Goal: Information Seeking & Learning: Find specific fact

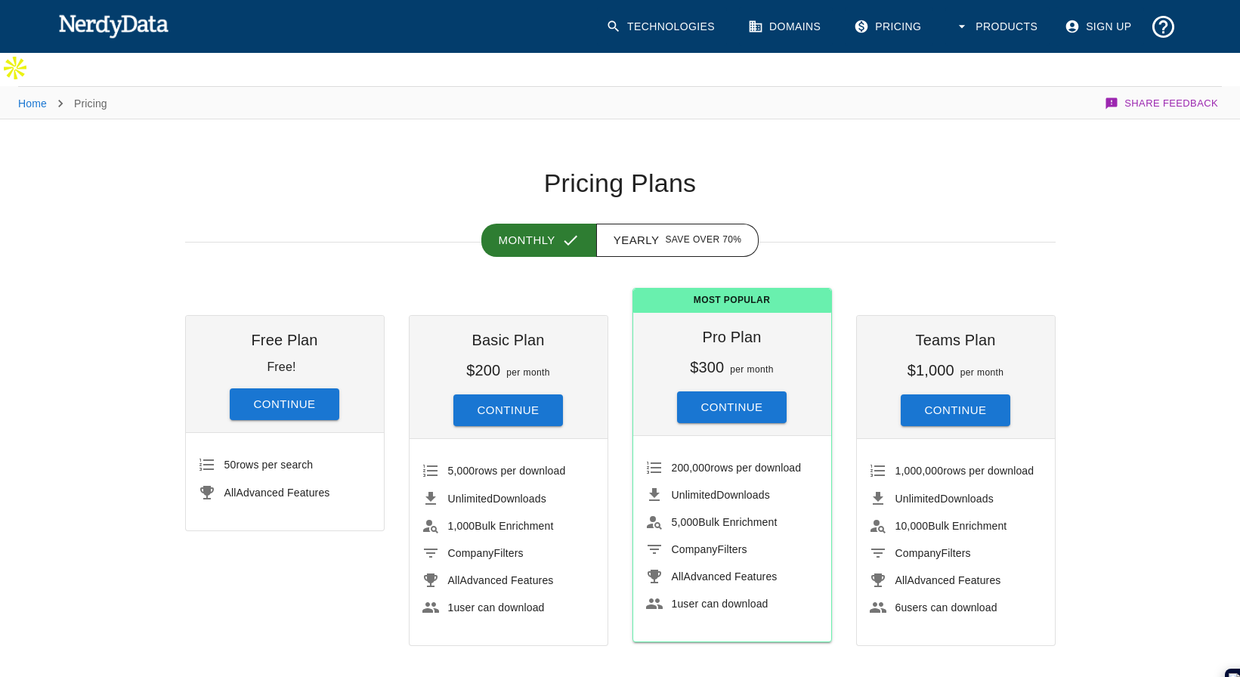
click at [119, 14] on img at bounding box center [113, 26] width 111 height 30
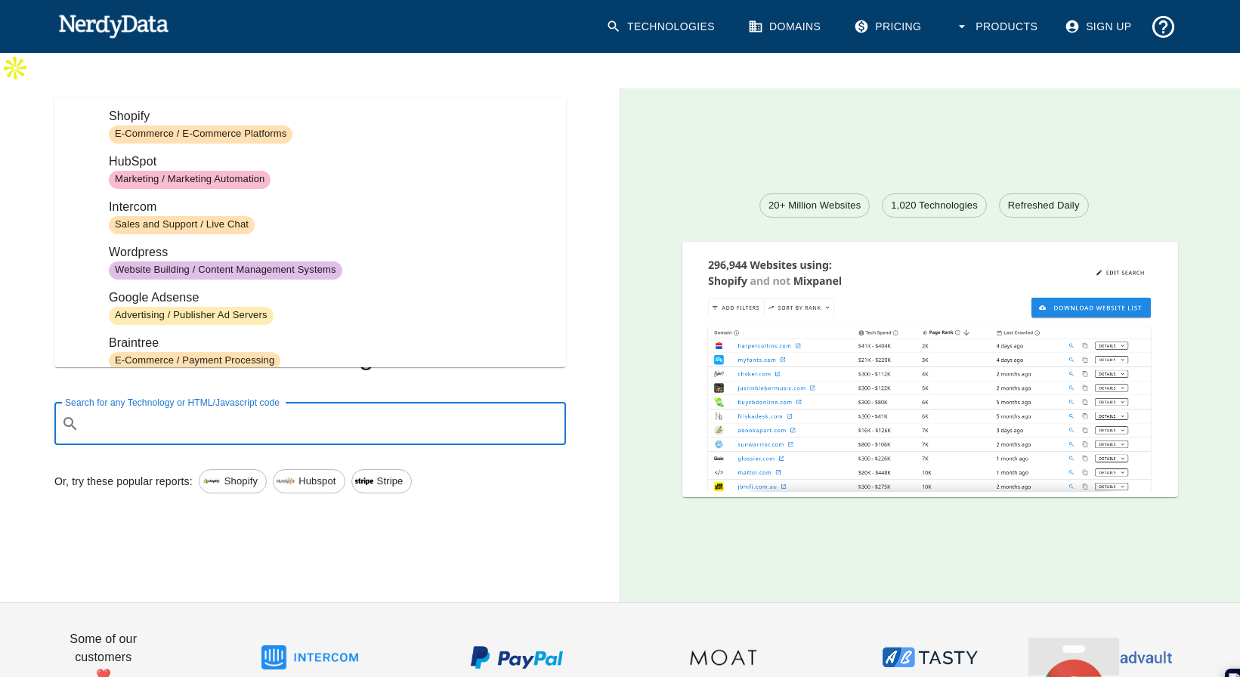
click at [152, 409] on input "Search for any Technology or HTML/Javascript code" at bounding box center [322, 423] width 474 height 29
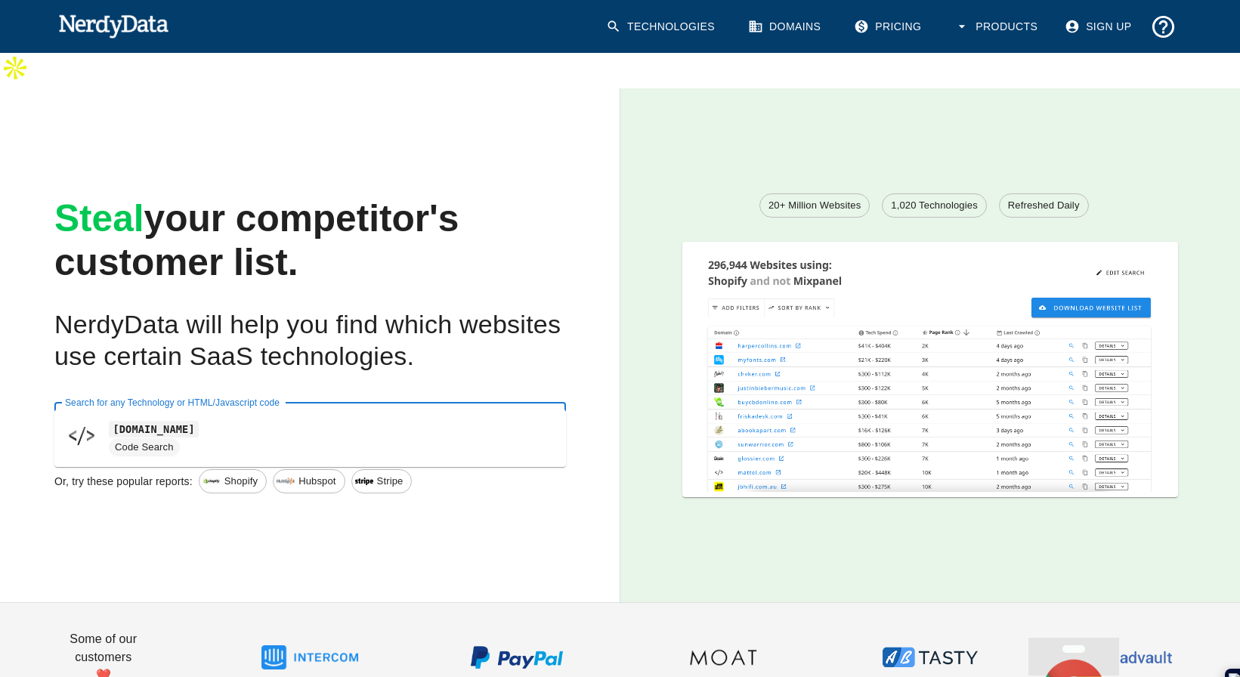
click at [142, 433] on code "[DOMAIN_NAME]" at bounding box center [154, 429] width 90 height 16
type input "[DOMAIN_NAME]"
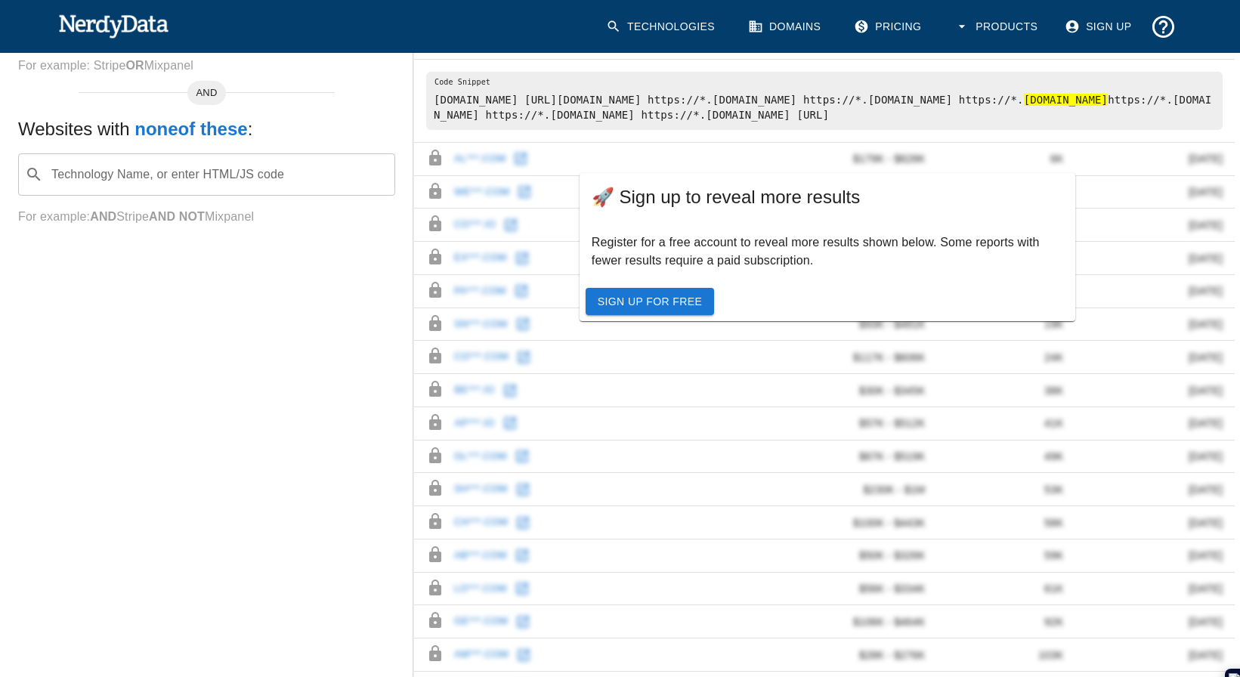
scroll to position [369, 0]
